Goal: Task Accomplishment & Management: Manage account settings

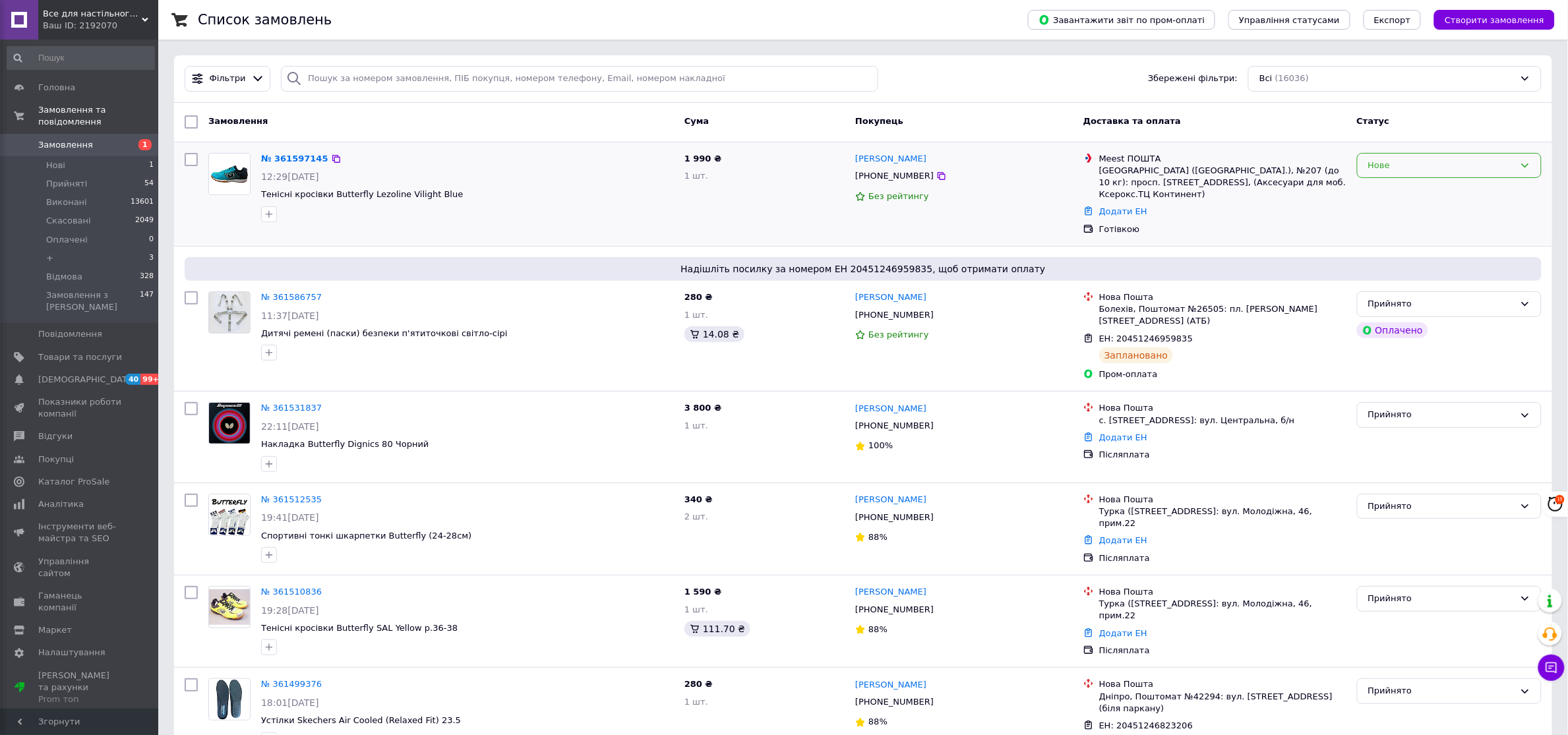
click at [1520, 163] on icon at bounding box center [1526, 166] width 11 height 11
click at [1372, 189] on li "Прийнято" at bounding box center [1449, 193] width 183 height 25
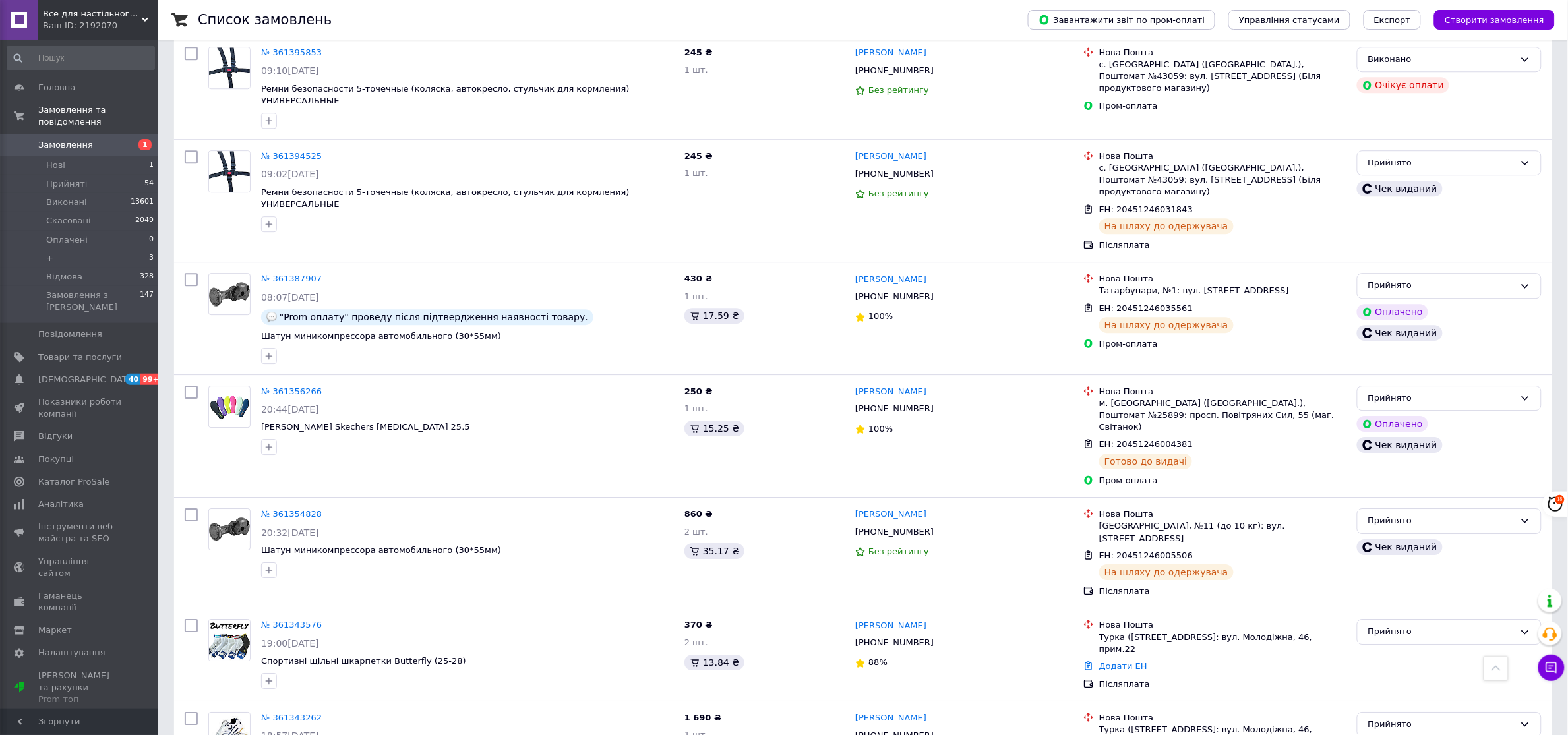
scroll to position [1504, 0]
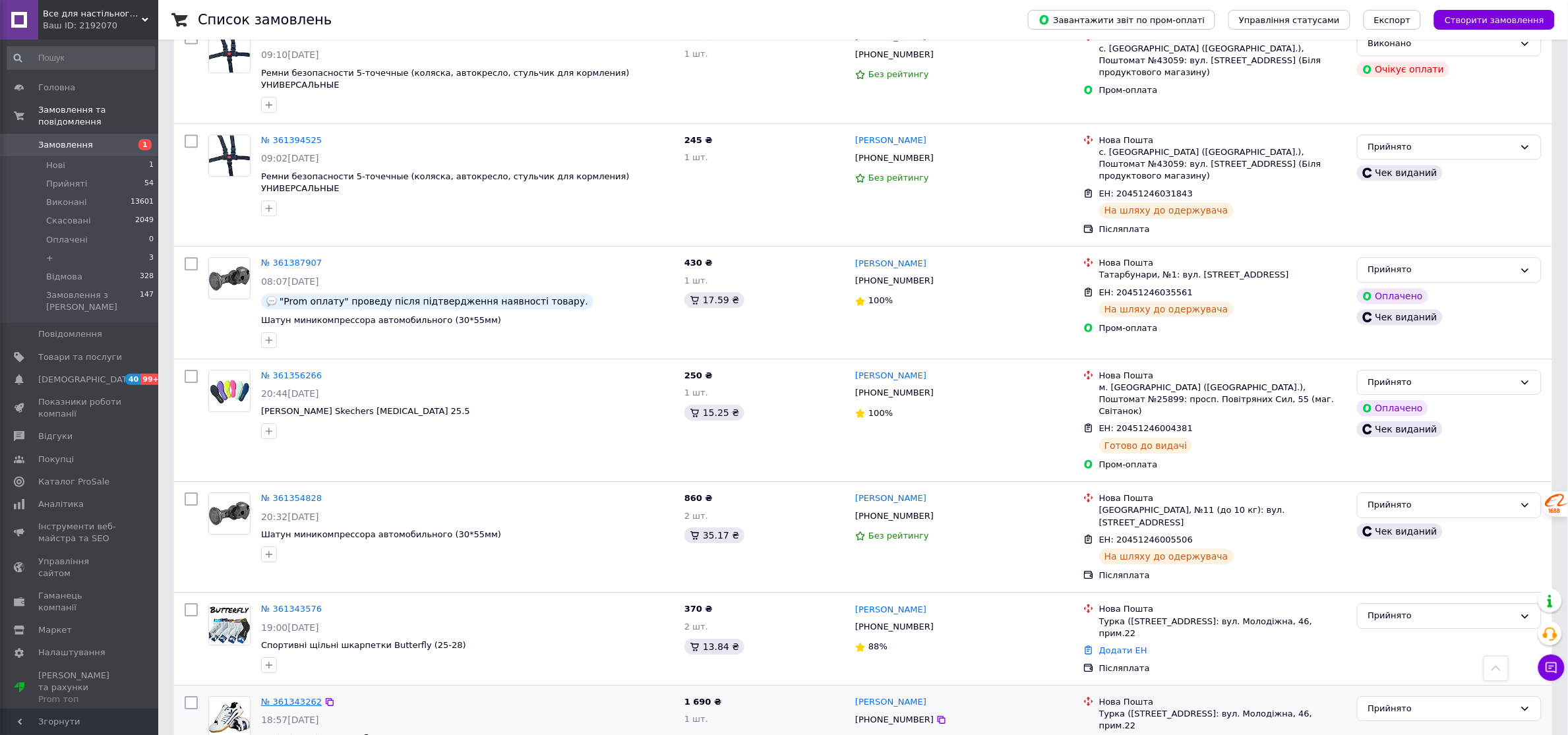
click at [297, 697] on link "№ 361343262" at bounding box center [291, 701] width 61 height 10
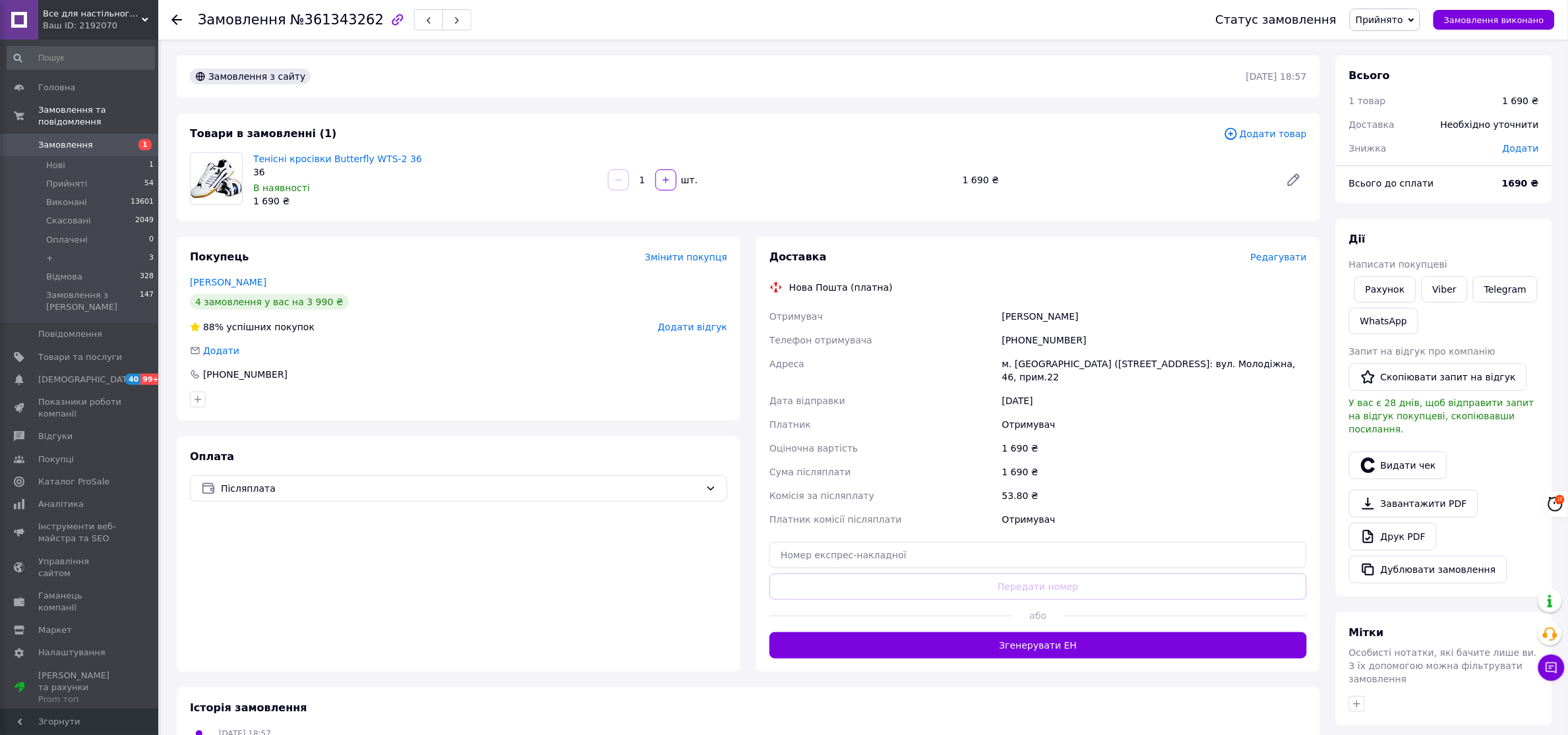
click at [1529, 146] on span "Додати" at bounding box center [1520, 148] width 36 height 11
click at [1418, 196] on input "text" at bounding box center [1430, 201] width 78 height 26
type input "100"
click at [1501, 241] on button "Зберегти" at bounding box center [1496, 238] width 66 height 26
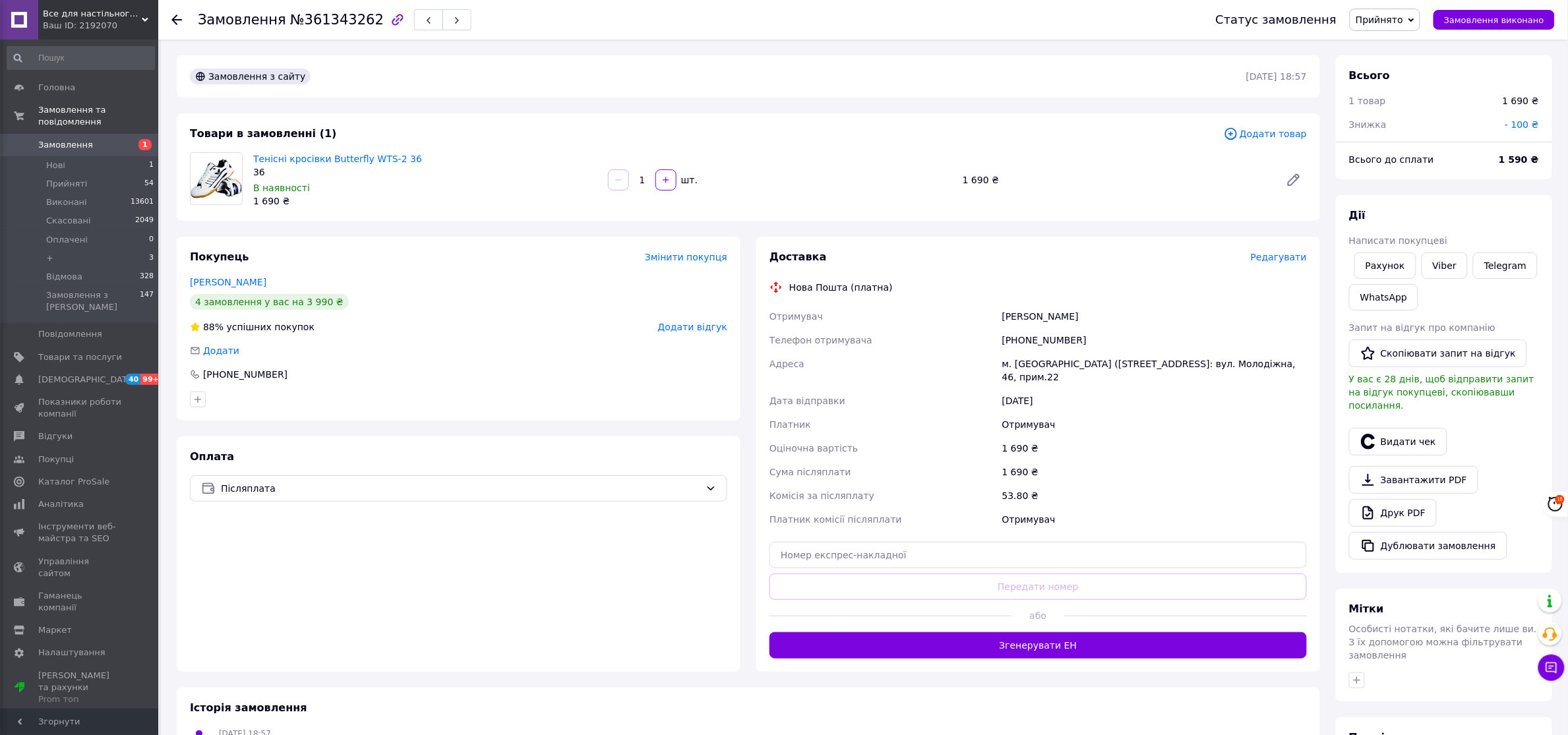
click at [1263, 133] on span "Додати товар" at bounding box center [1266, 133] width 83 height 15
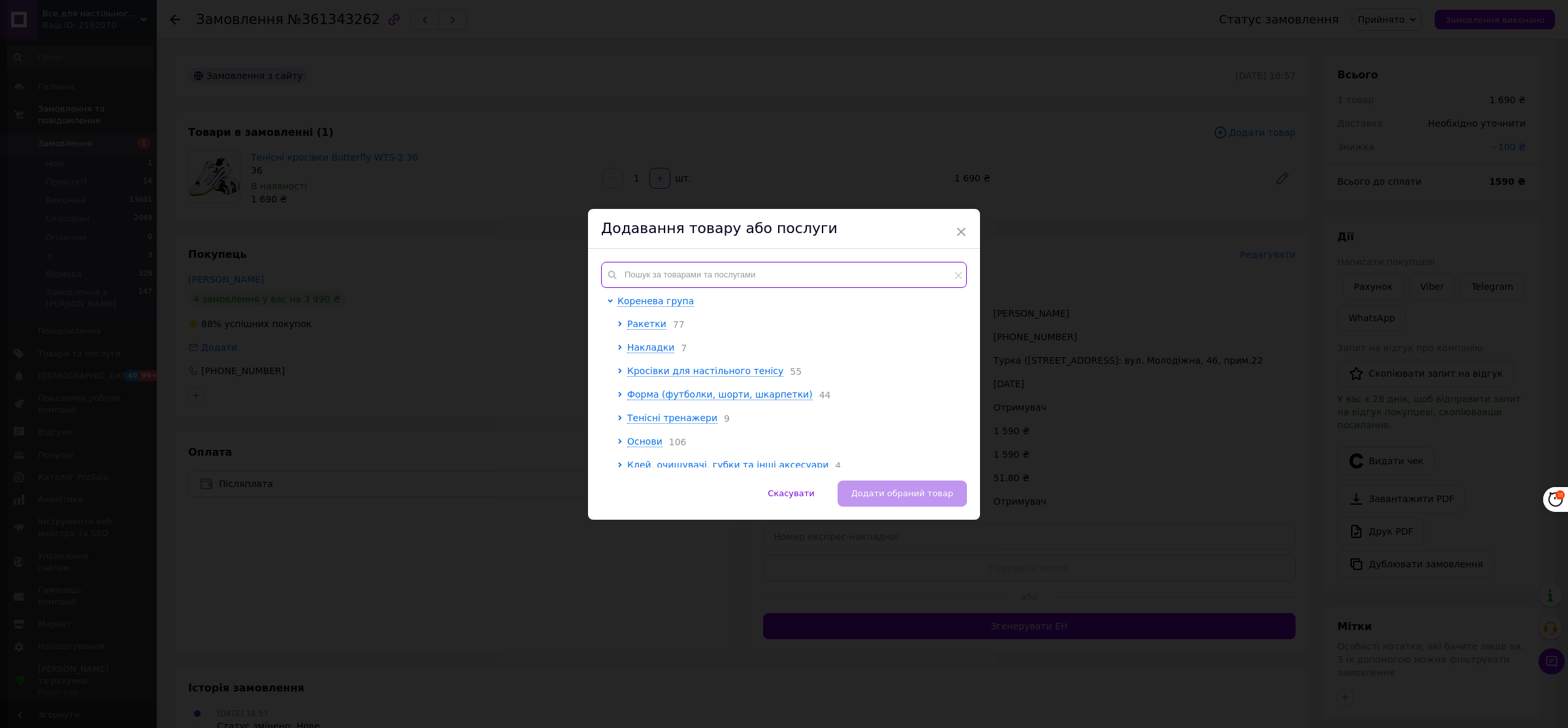
click at [652, 274] on input "text" at bounding box center [784, 275] width 366 height 26
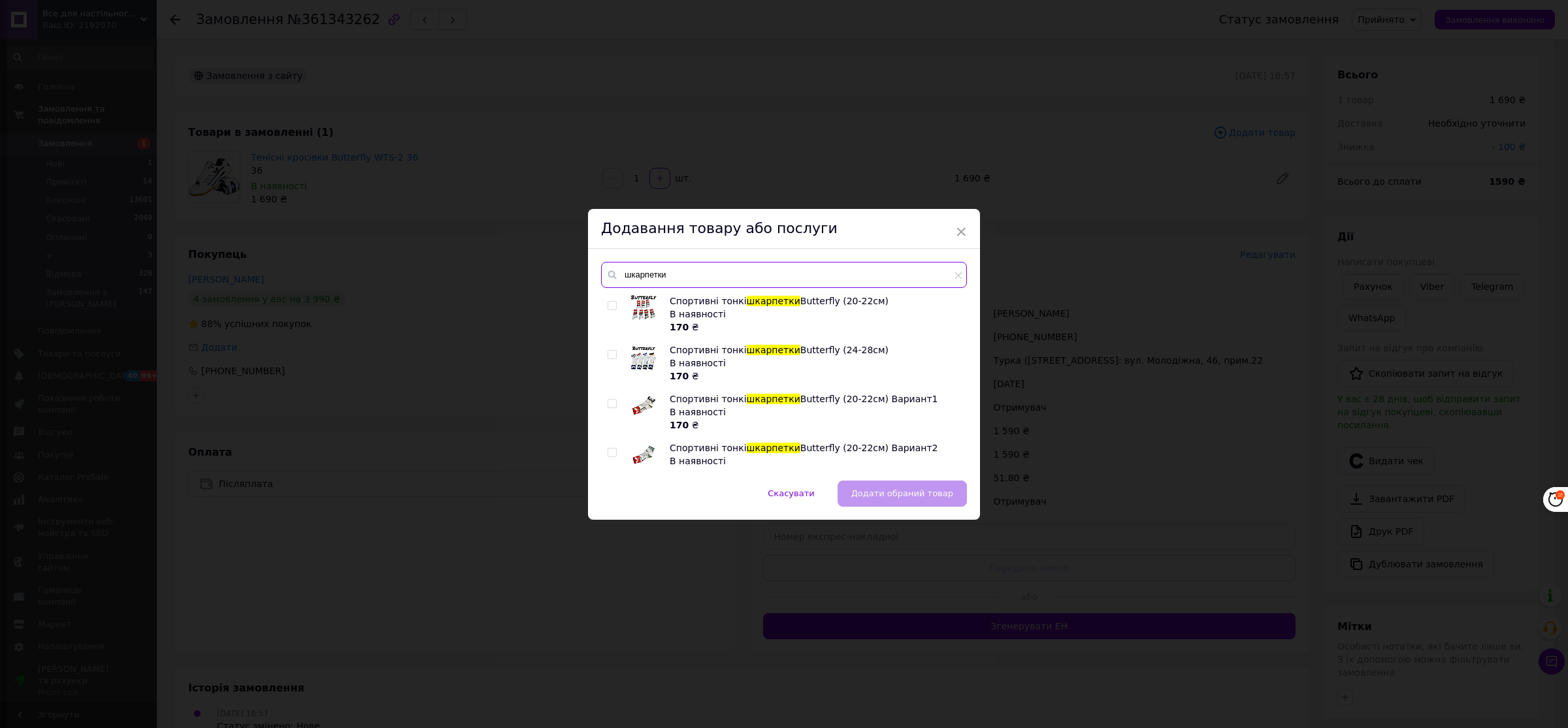
type input "шкарпетки"
click at [611, 353] on input "checkbox" at bounding box center [611, 354] width 8 height 8
click at [611, 355] on input "checkbox" at bounding box center [611, 354] width 8 height 8
checkbox input "false"
click at [685, 353] on span "Спортивні тонкі" at bounding box center [708, 350] width 77 height 11
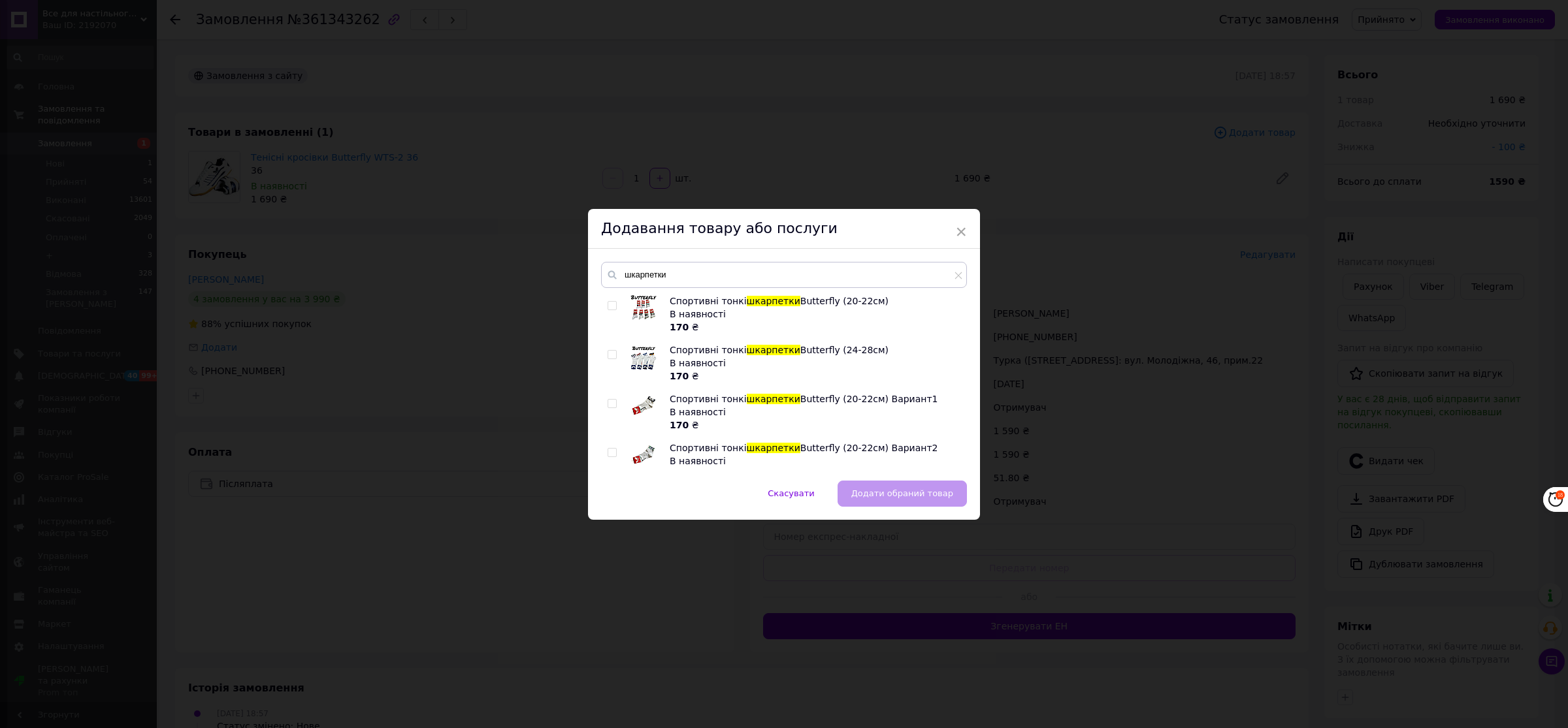
click at [690, 360] on div "В наявності" at bounding box center [815, 362] width 290 height 13
click at [677, 364] on div "В наявності" at bounding box center [815, 362] width 290 height 13
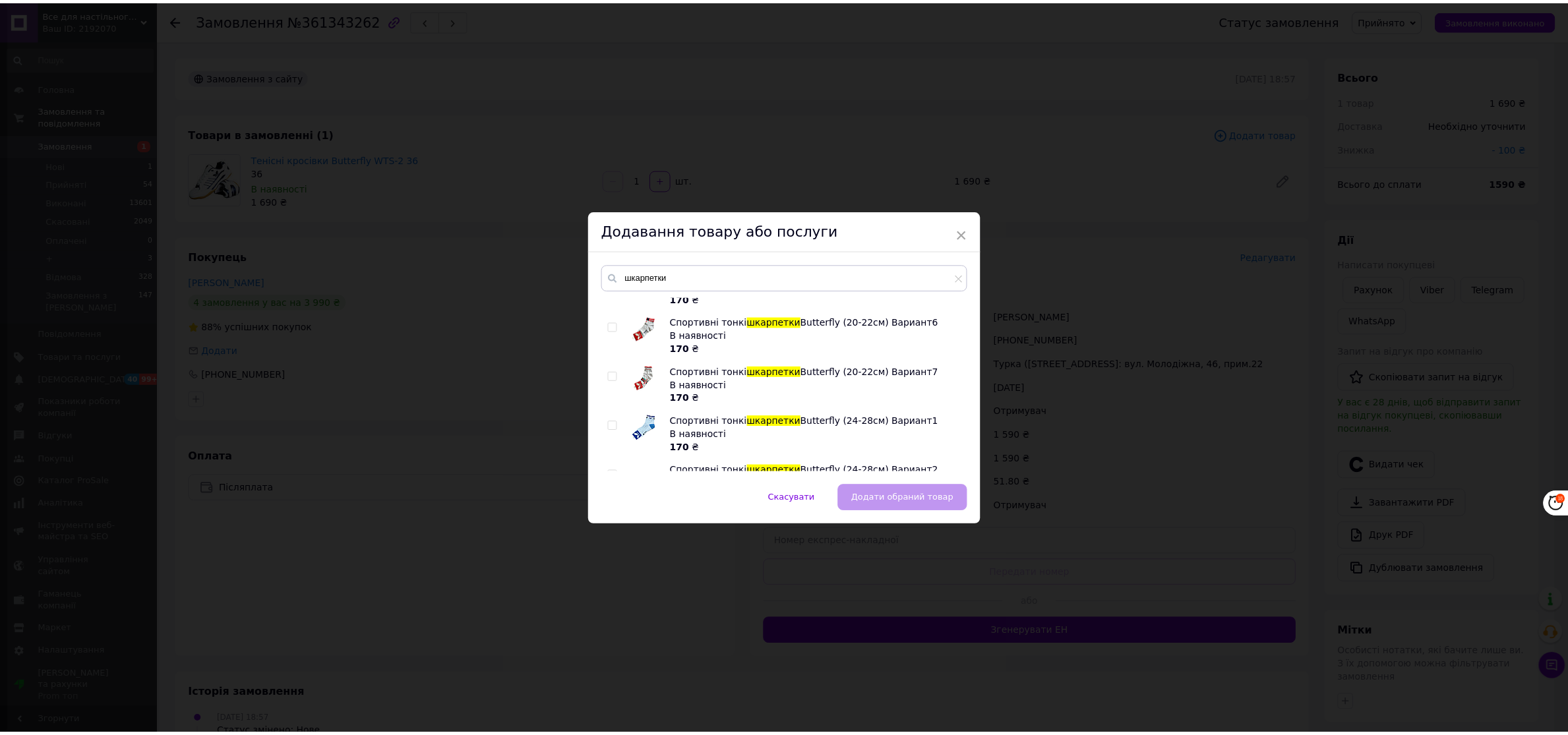
scroll to position [330, 0]
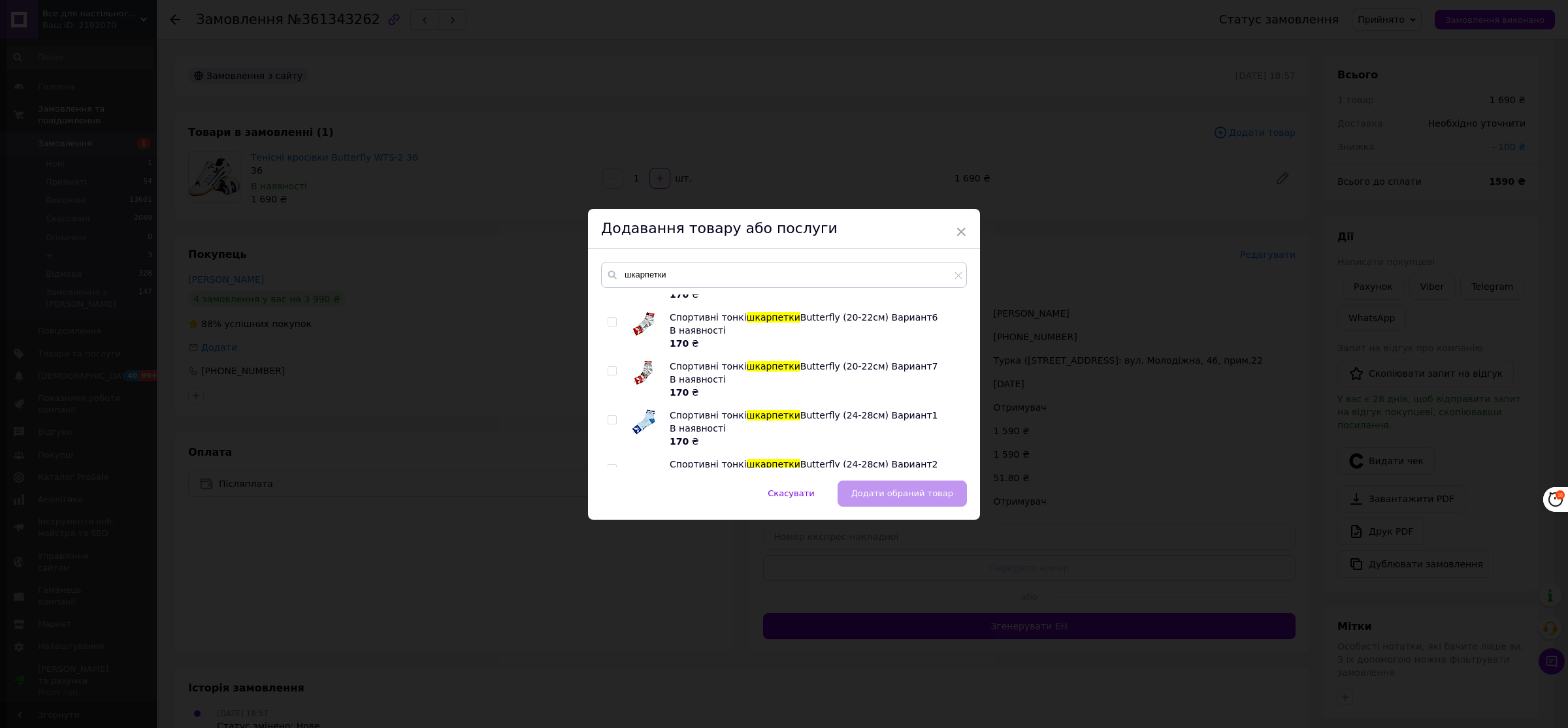
click at [703, 419] on span "Спортивні тонкі" at bounding box center [708, 416] width 77 height 11
click at [611, 419] on input "checkbox" at bounding box center [611, 419] width 8 height 8
checkbox input "true"
click at [913, 489] on span "Додати обраний товар" at bounding box center [903, 493] width 102 height 10
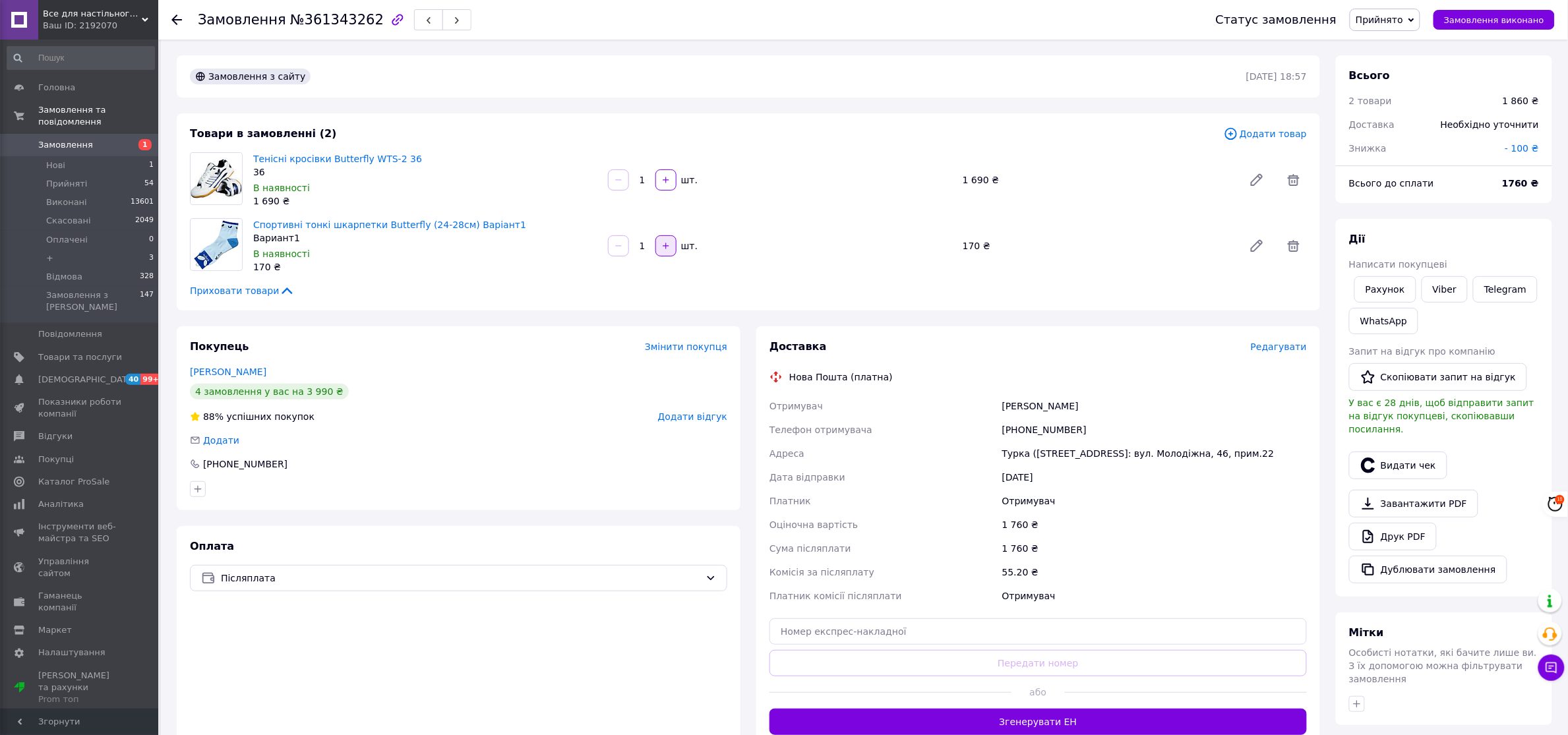
click at [666, 239] on button "button" at bounding box center [665, 246] width 21 height 21
type input "2"
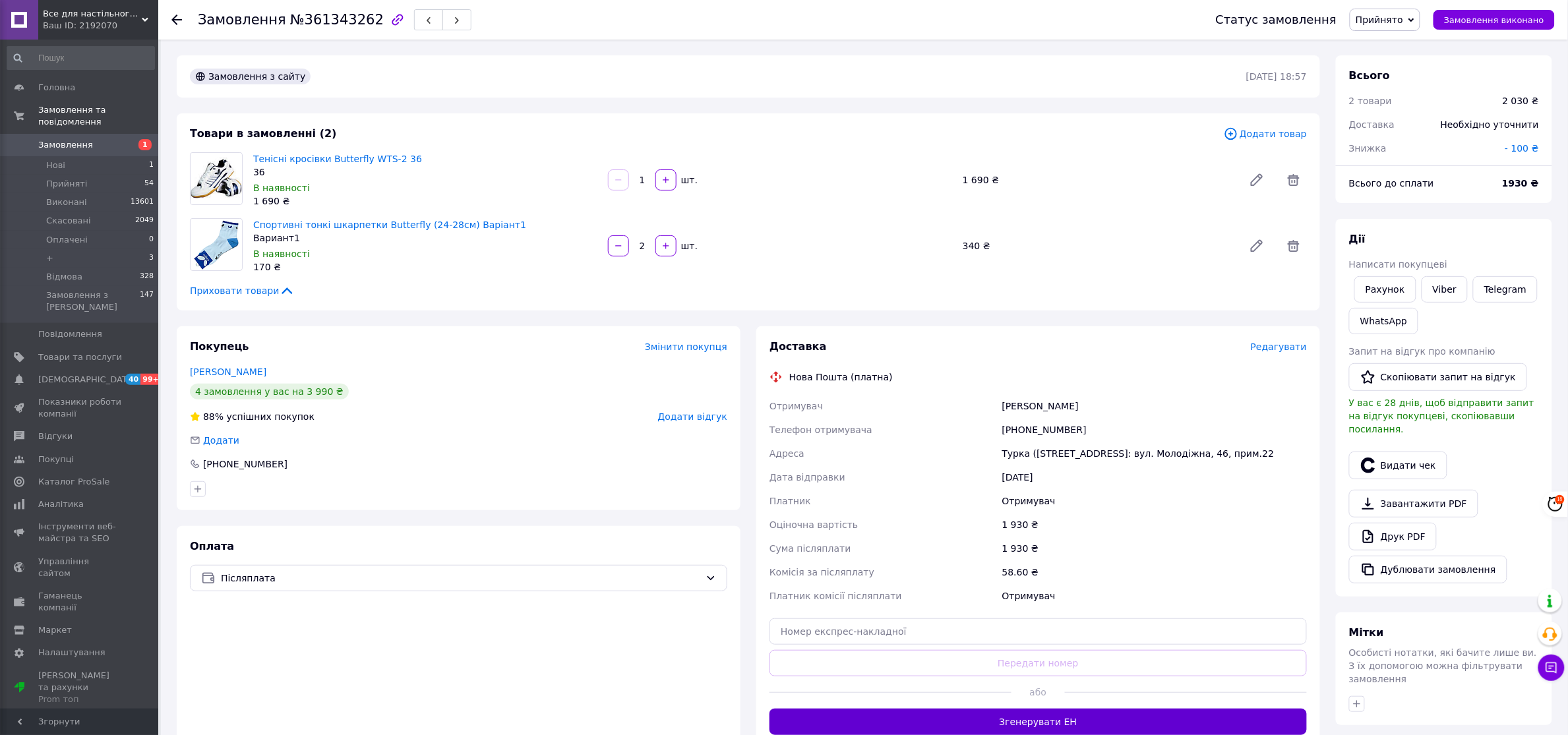
click at [1043, 717] on button "Згенерувати ЕН" at bounding box center [1038, 722] width 537 height 26
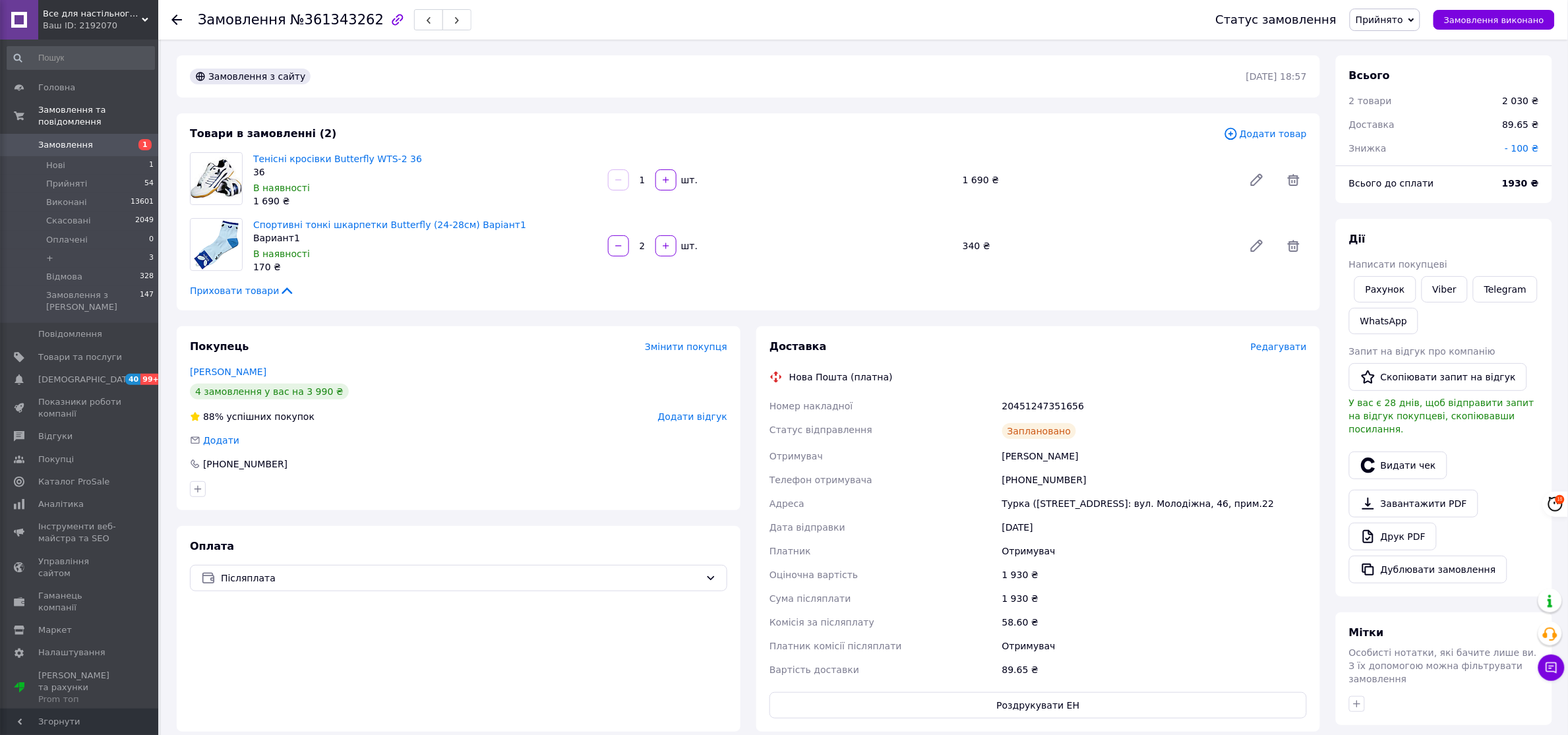
click at [68, 139] on span "Замовлення" at bounding box center [65, 144] width 54 height 12
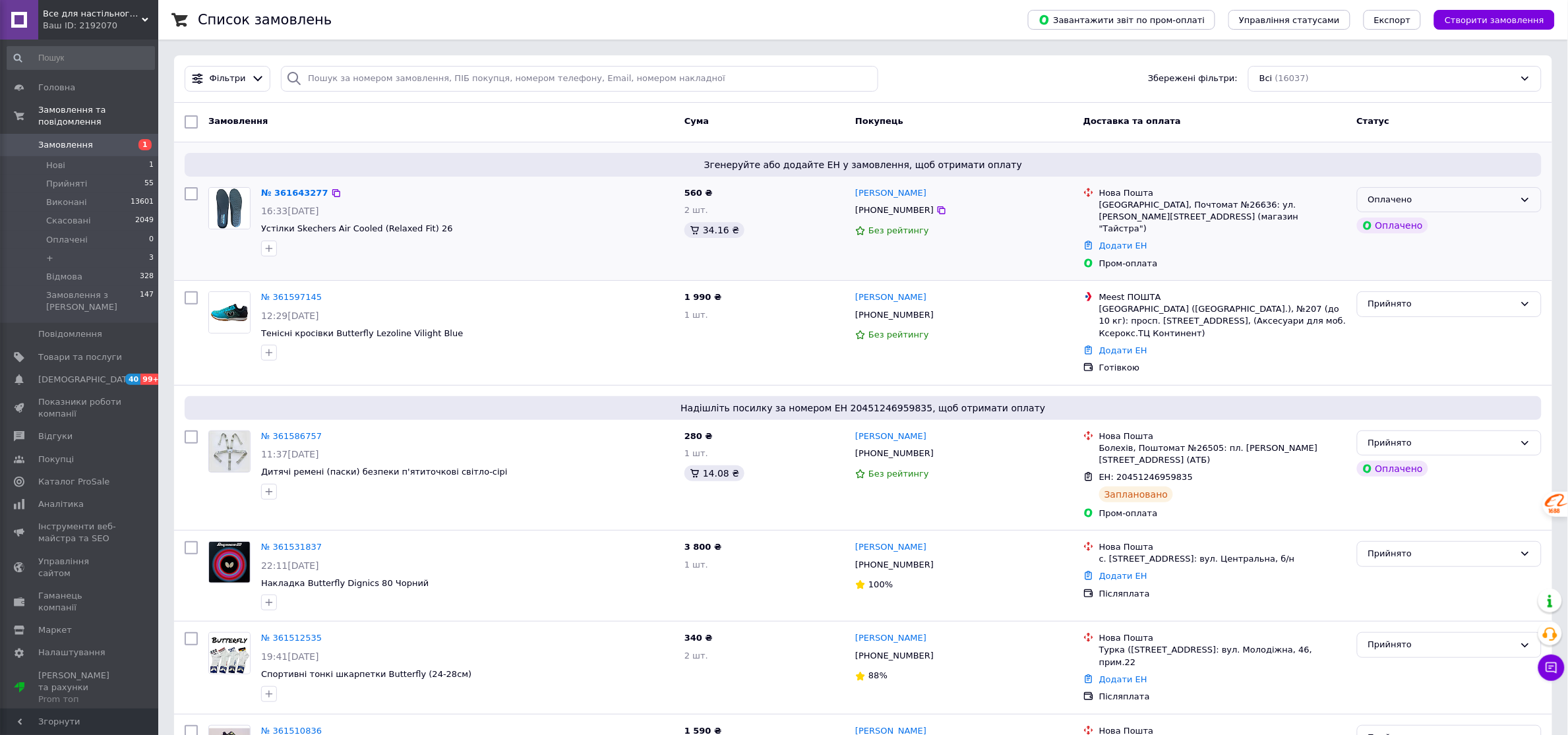
click at [1522, 196] on icon at bounding box center [1526, 199] width 11 height 11
click at [1375, 228] on li "Прийнято" at bounding box center [1449, 227] width 183 height 25
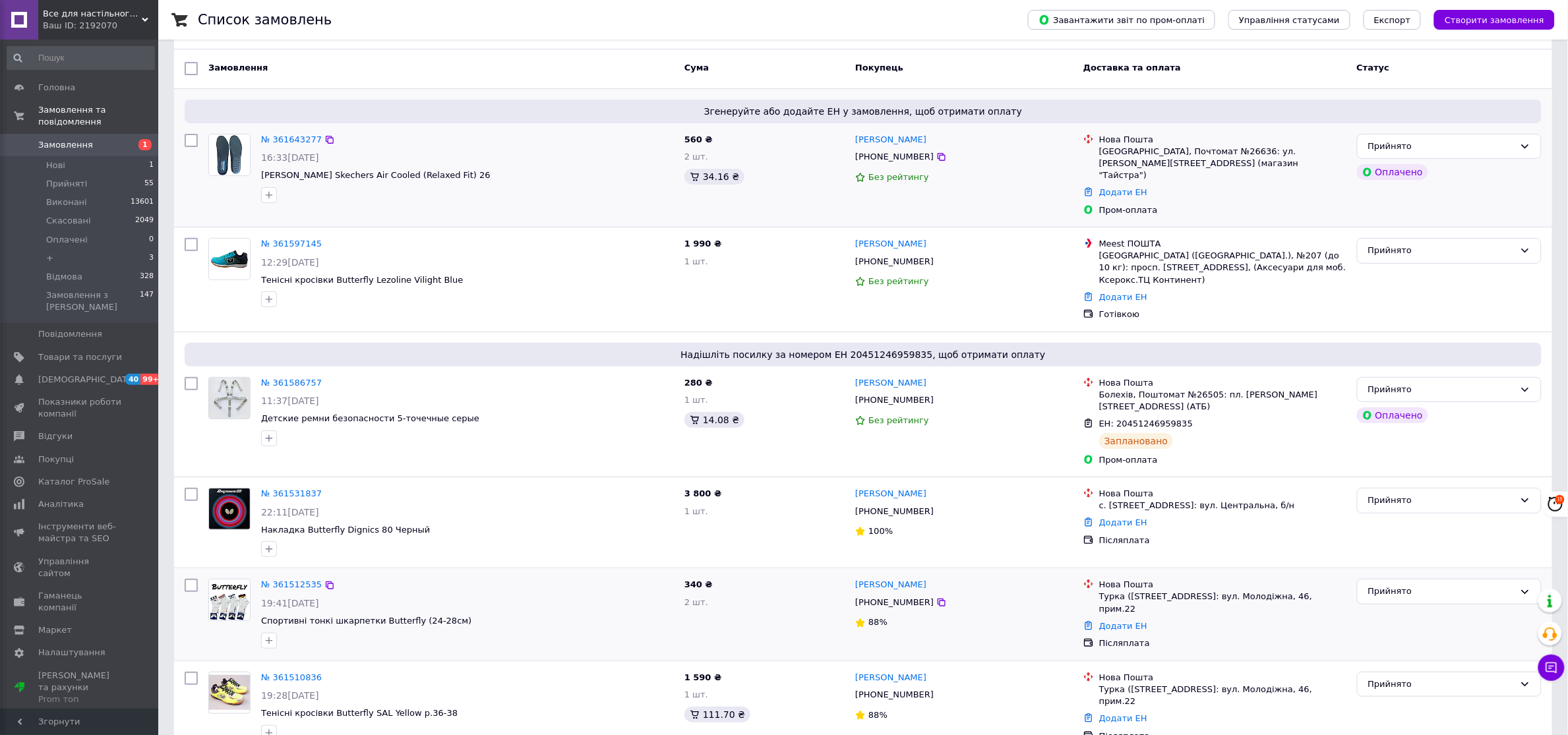
scroll to position [82, 0]
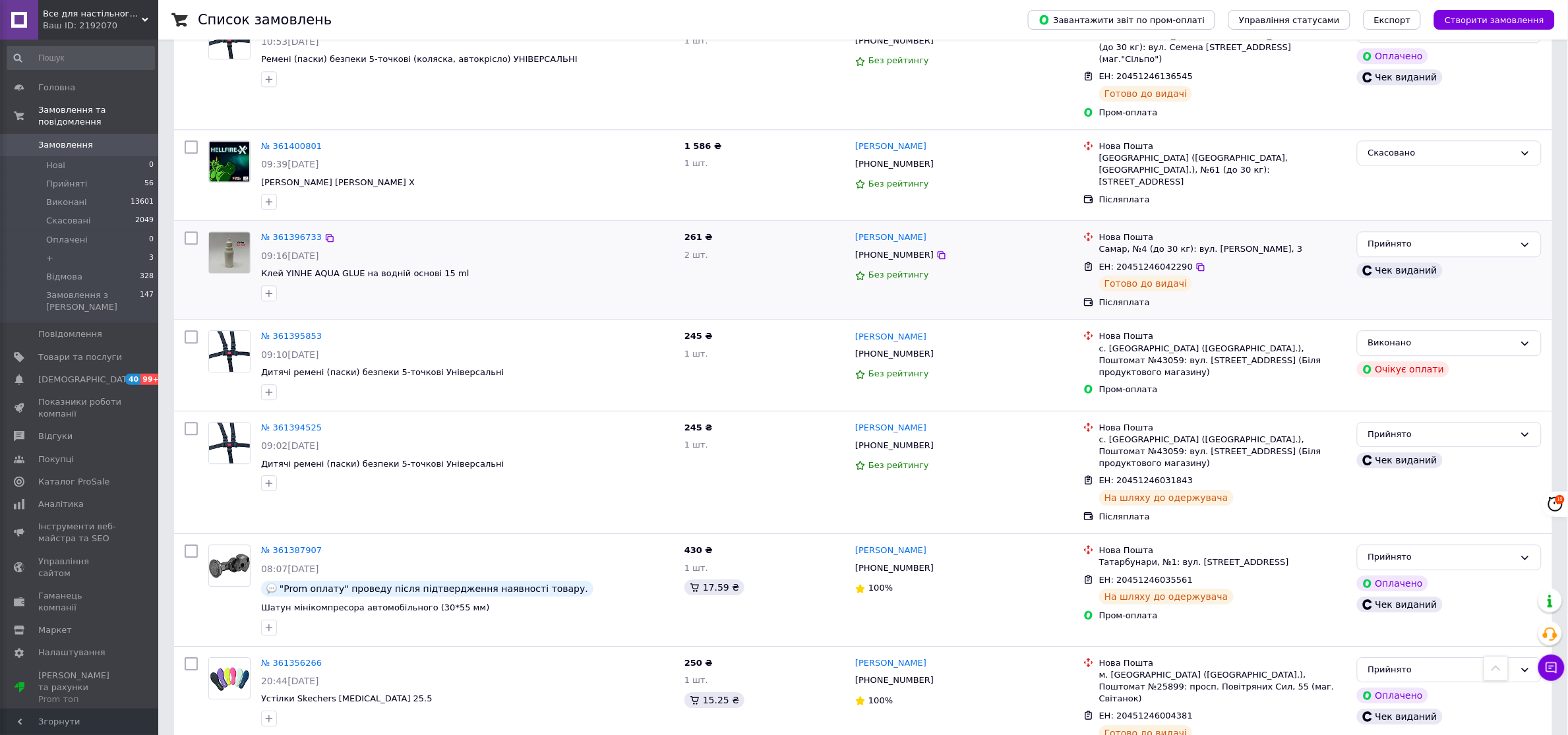
scroll to position [1539, 0]
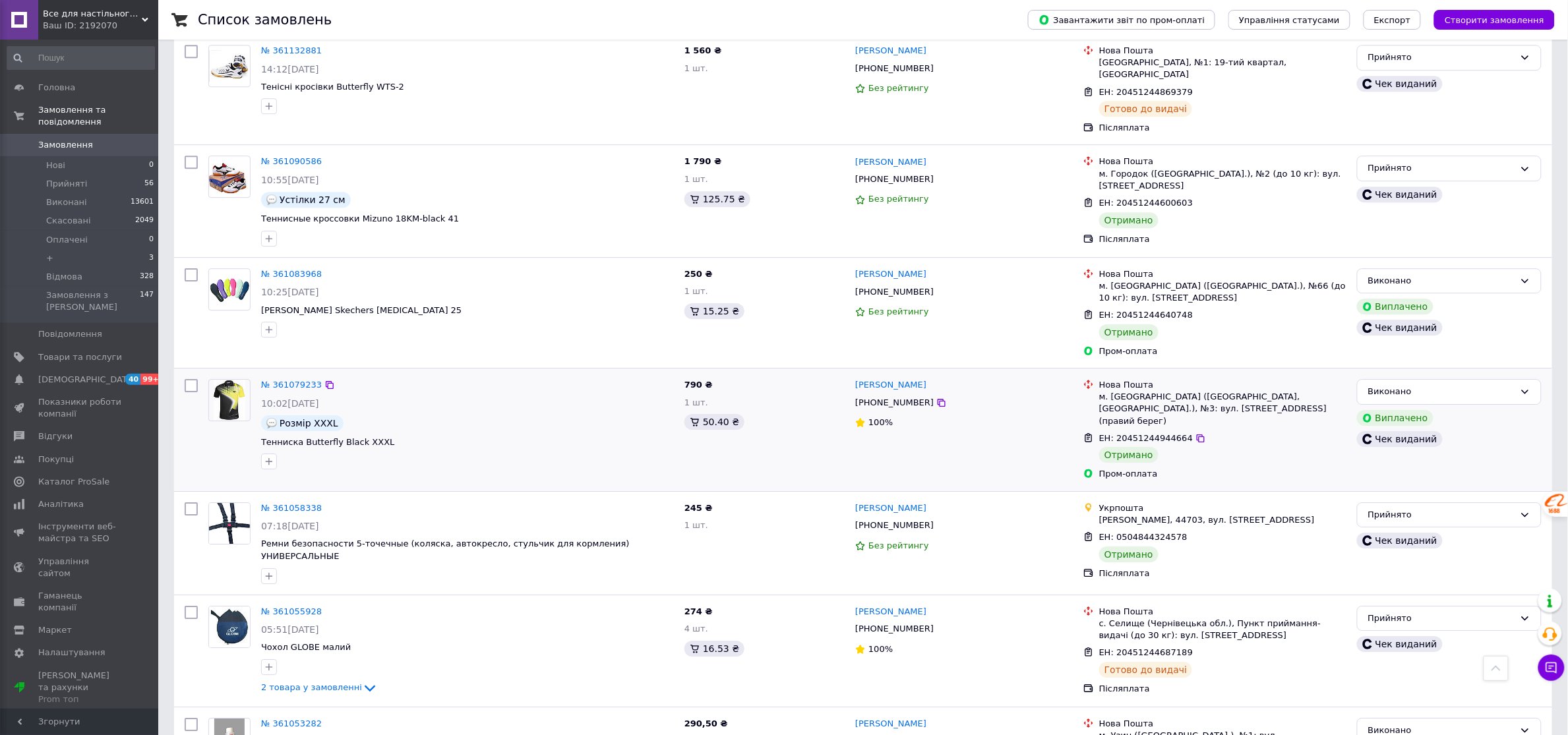
scroll to position [1671, 0]
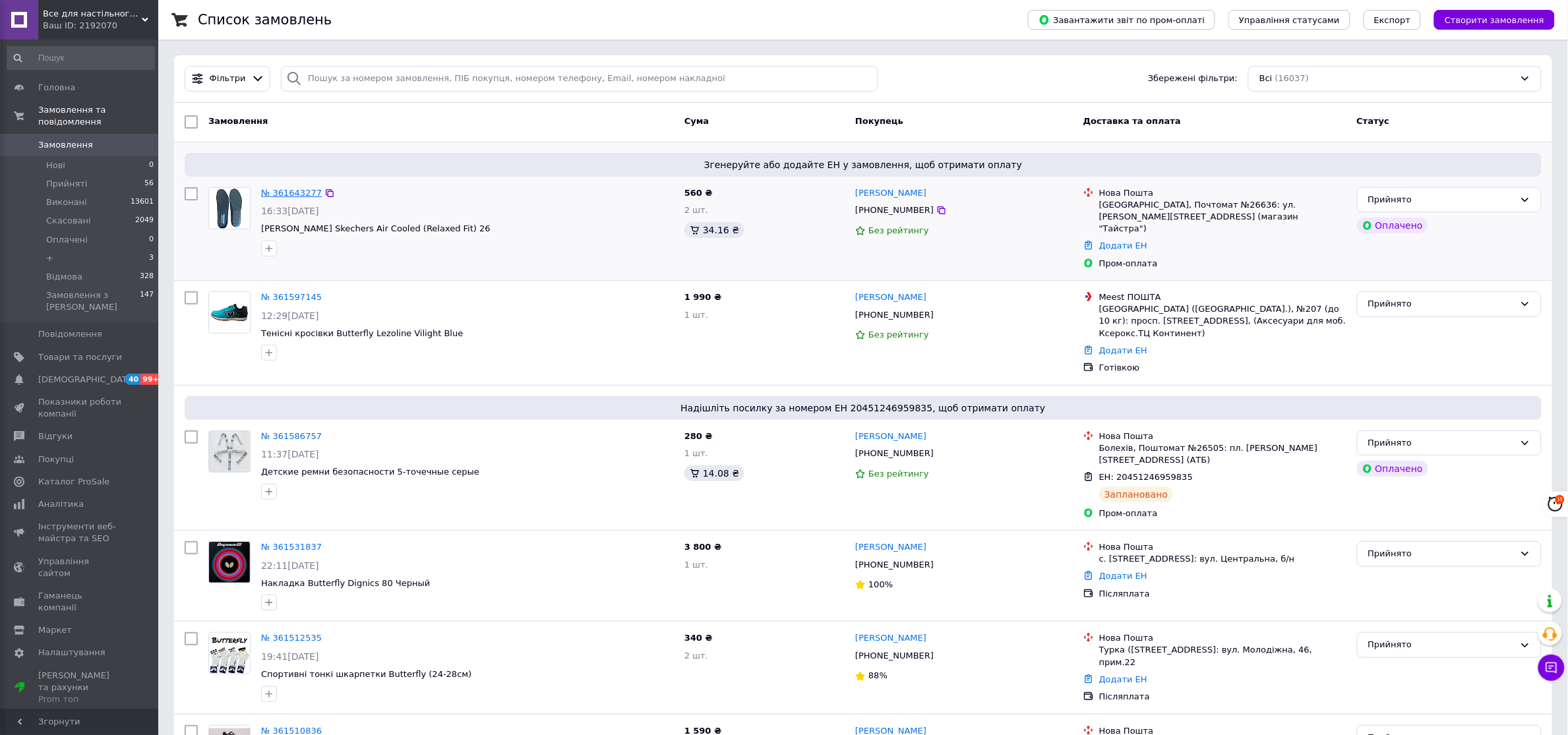
click at [294, 193] on link "№ 361643277" at bounding box center [291, 193] width 61 height 10
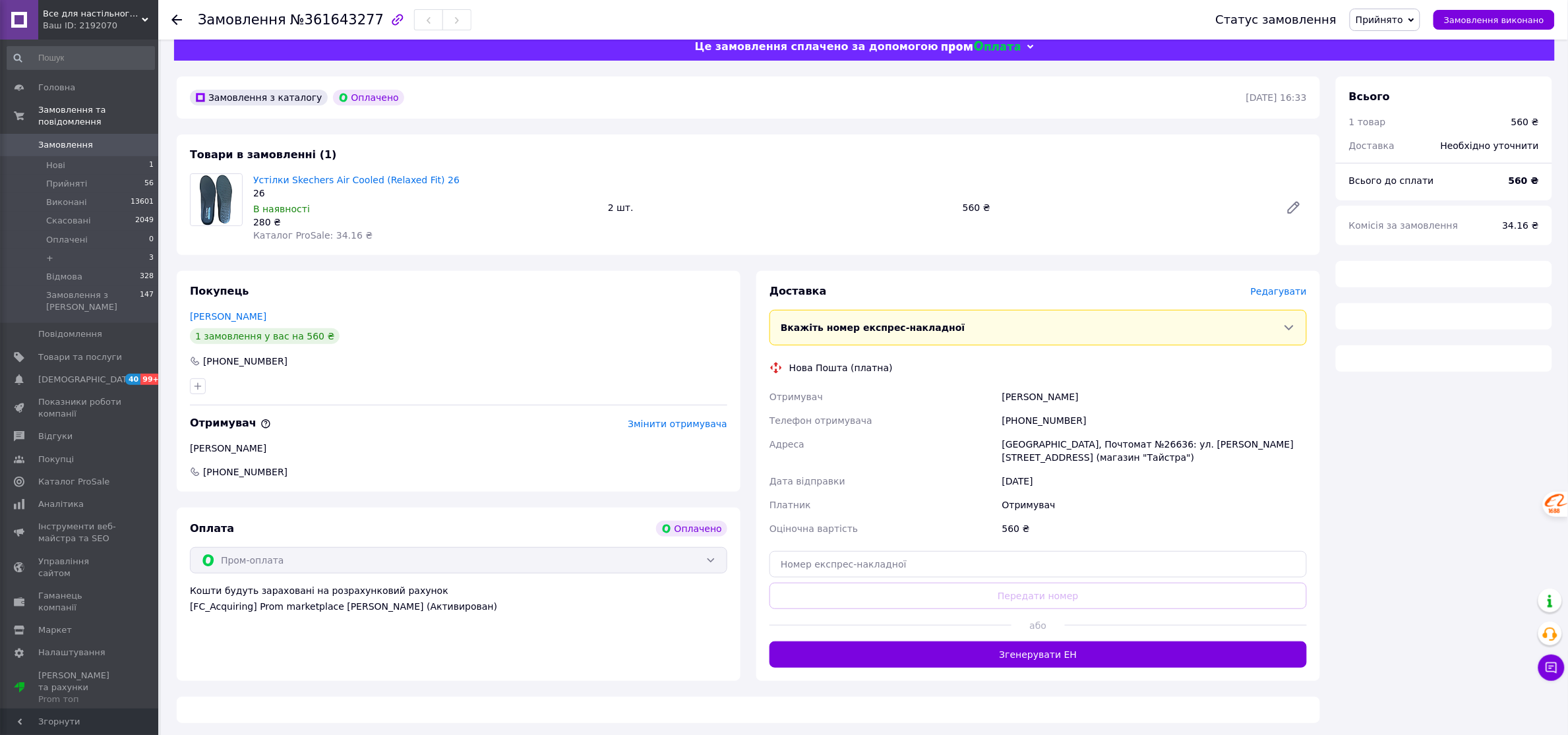
scroll to position [25, 0]
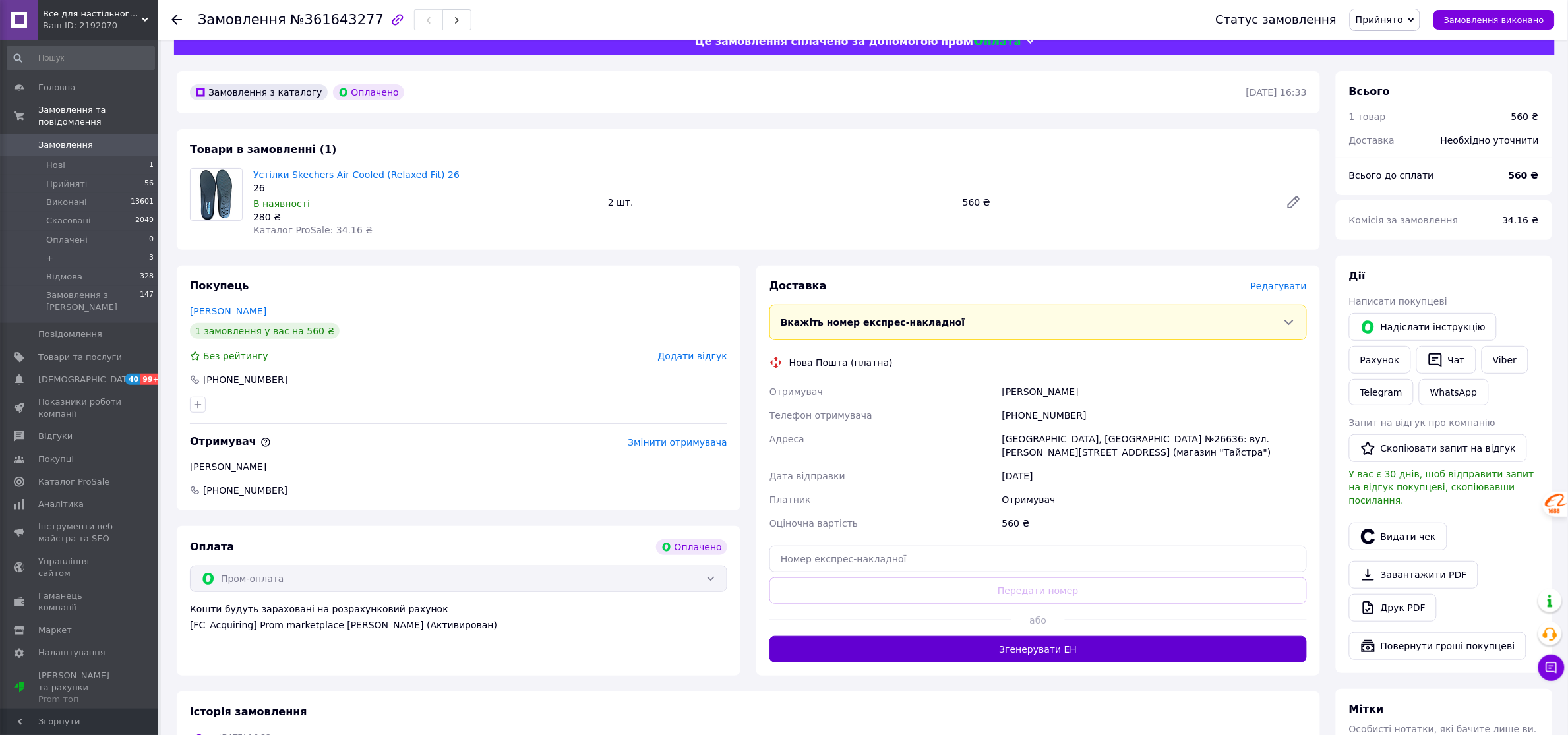
click at [1113, 648] on button "Згенерувати ЕН" at bounding box center [1038, 649] width 537 height 26
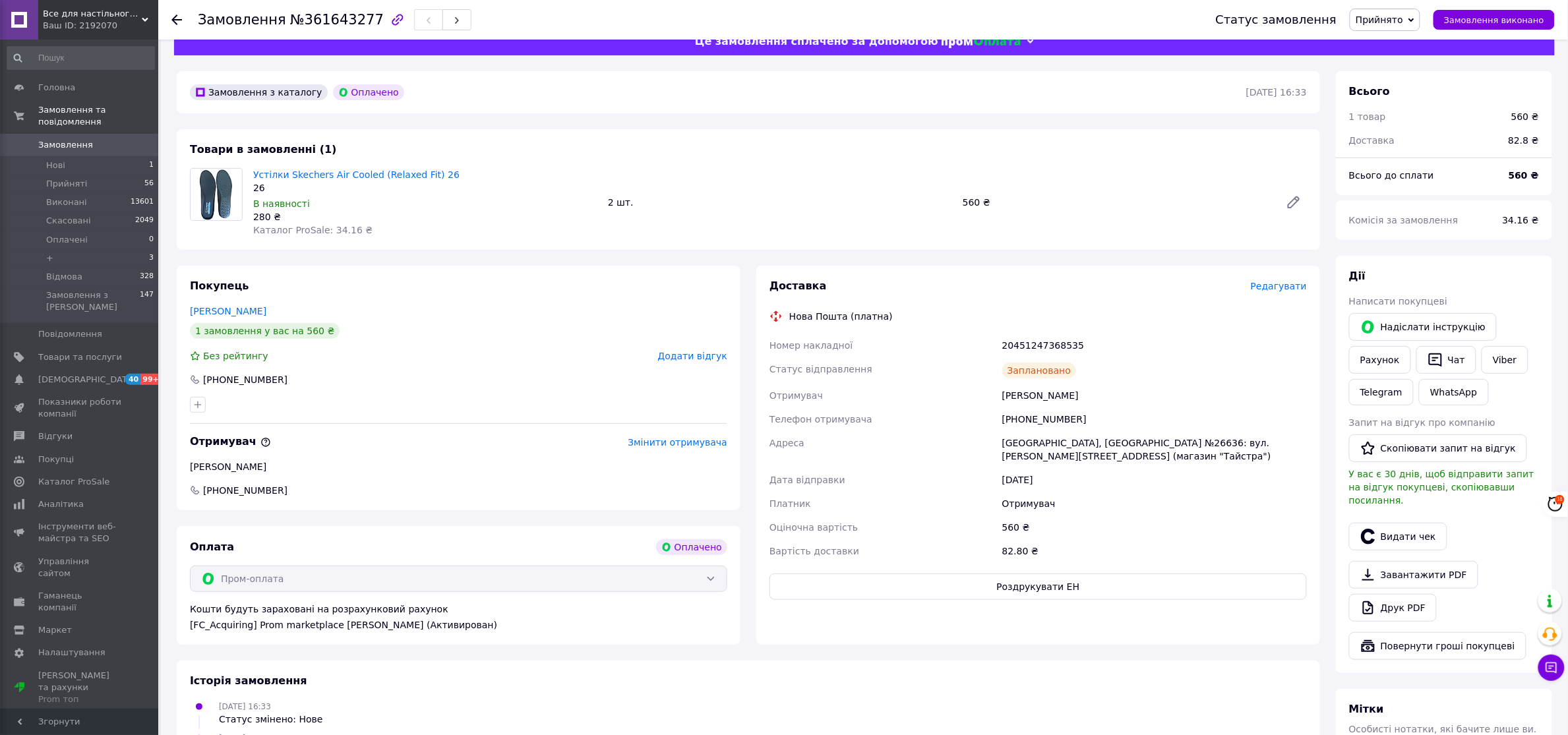
click at [58, 139] on span "Замовлення" at bounding box center [65, 144] width 54 height 12
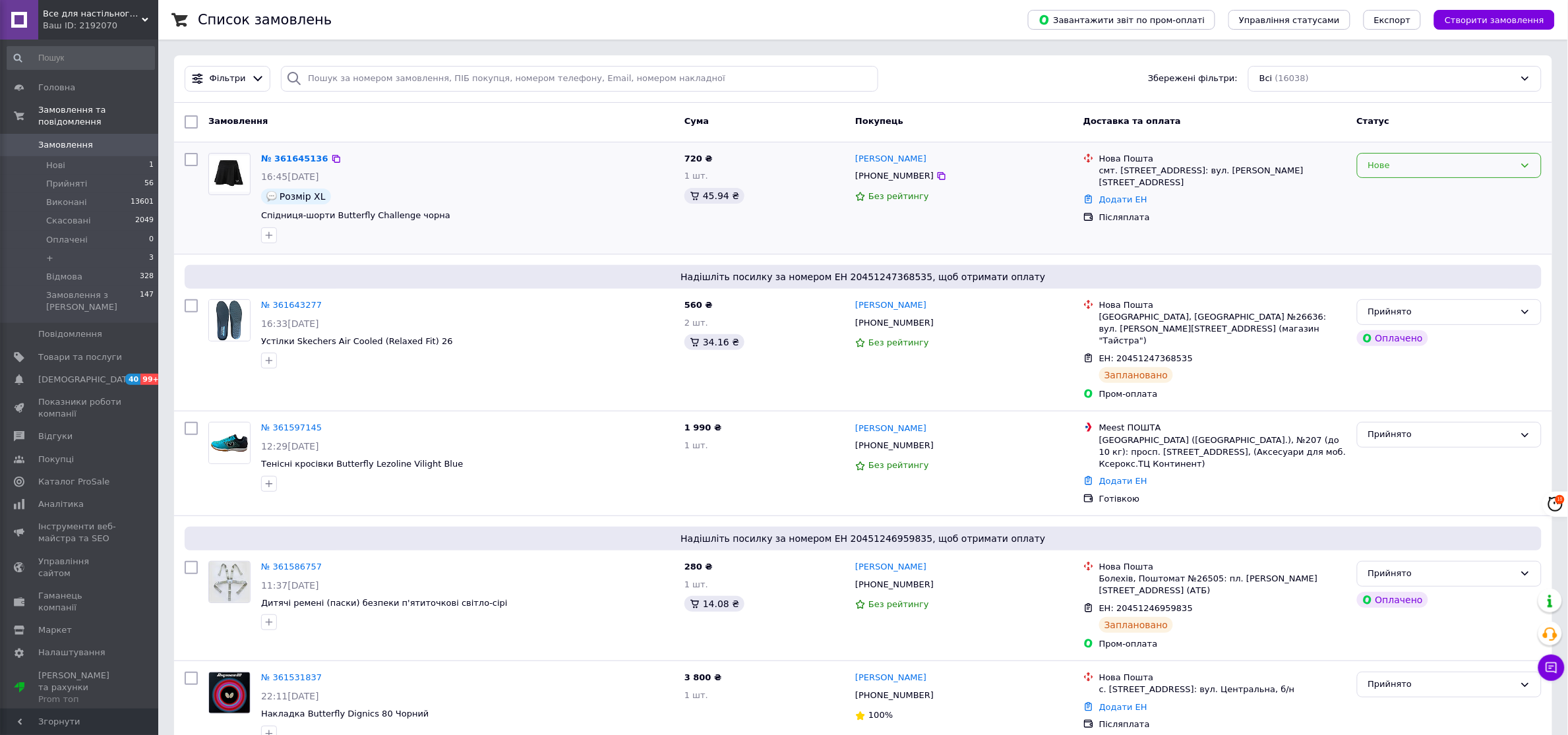
click at [1515, 160] on div "Нове" at bounding box center [1441, 166] width 147 height 14
click at [1393, 196] on li "Прийнято" at bounding box center [1449, 193] width 183 height 25
